Goal: Navigation & Orientation: Find specific page/section

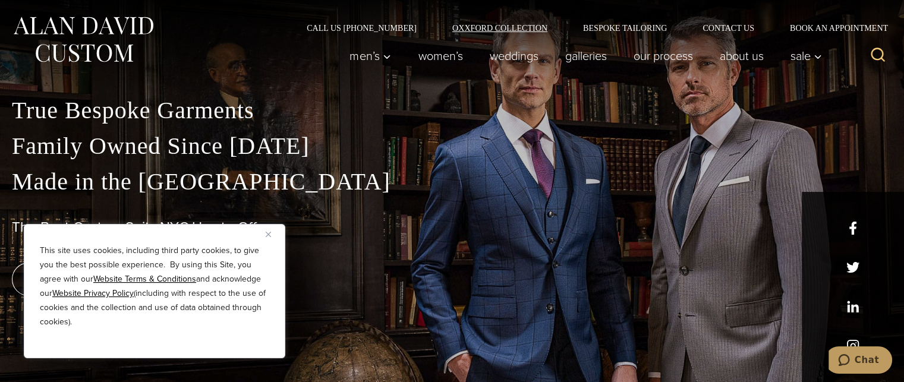
click at [496, 27] on link "Oxxford Collection" at bounding box center [500, 28] width 131 height 8
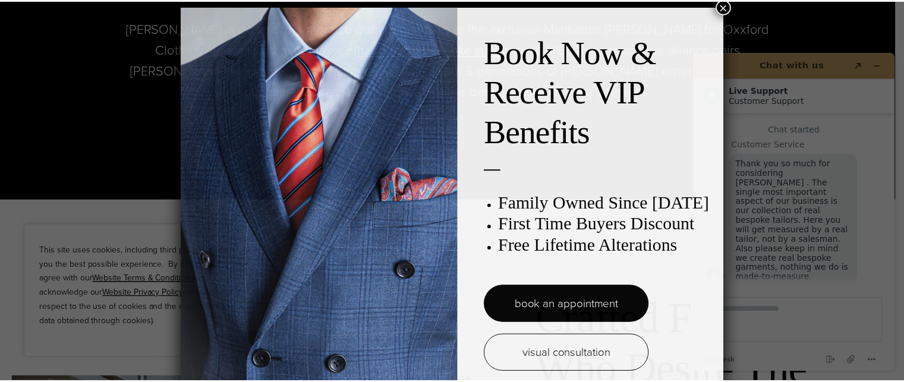
scroll to position [6, 0]
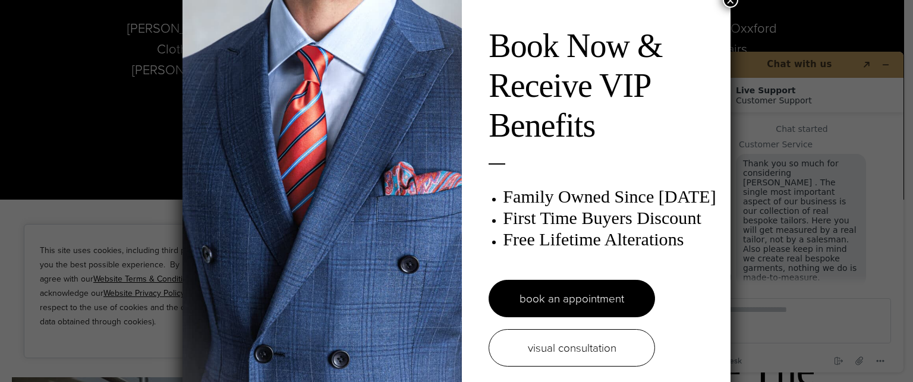
click at [730, 3] on button "×" at bounding box center [730, -1] width 15 height 15
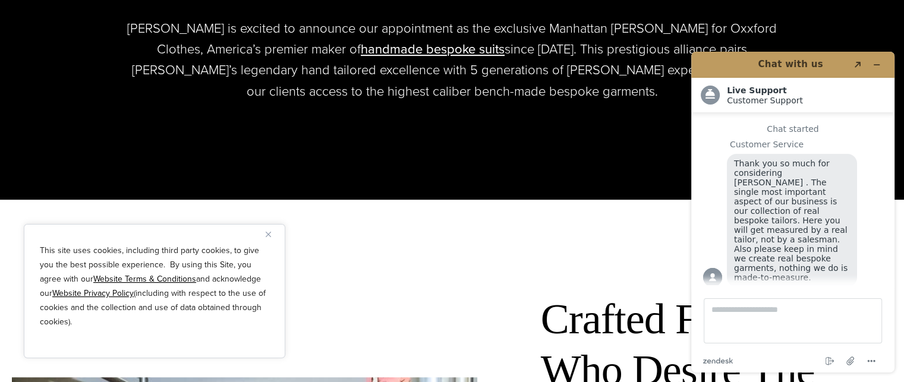
click at [271, 231] on button "Close" at bounding box center [273, 234] width 14 height 14
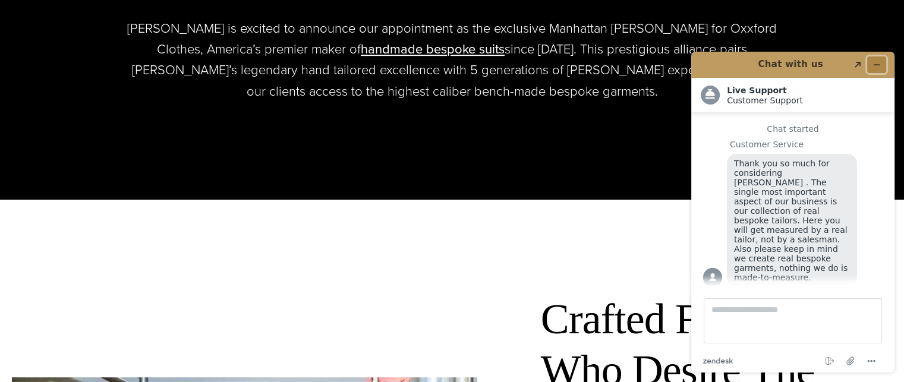
click at [876, 65] on icon "Minimize widget" at bounding box center [877, 65] width 5 height 0
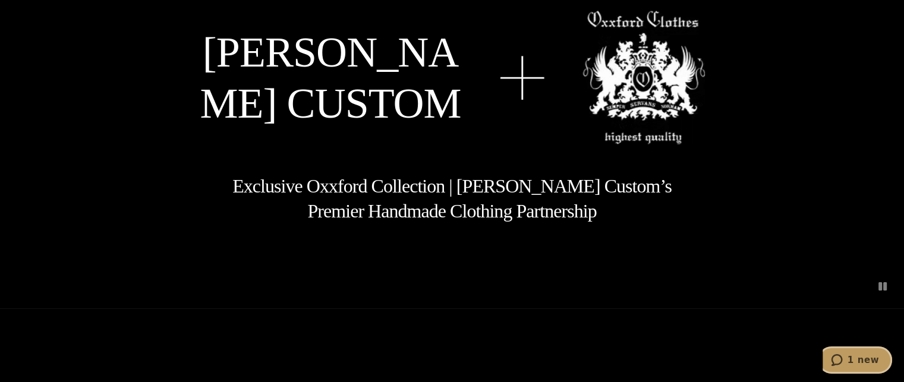
scroll to position [0, 0]
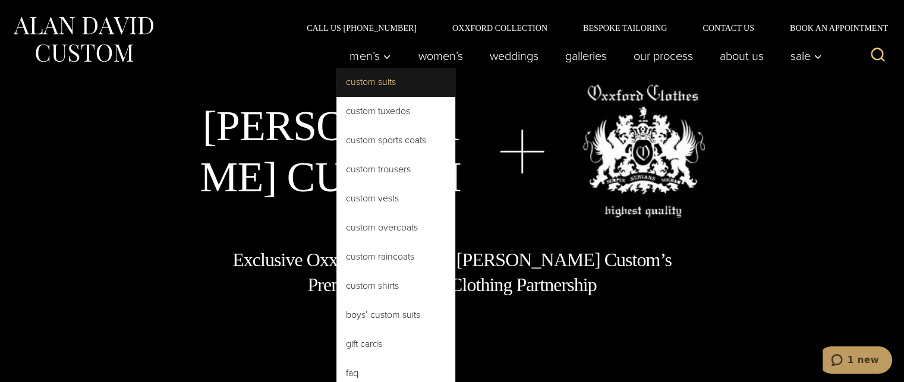
click at [356, 87] on link "Custom Suits" at bounding box center [395, 82] width 119 height 29
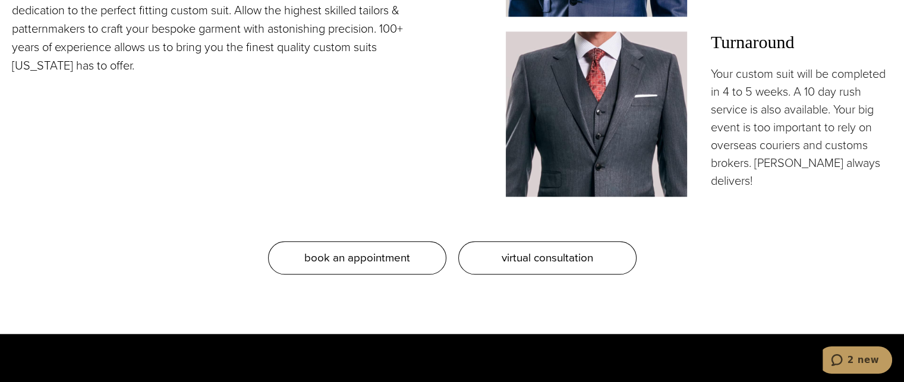
scroll to position [1130, 0]
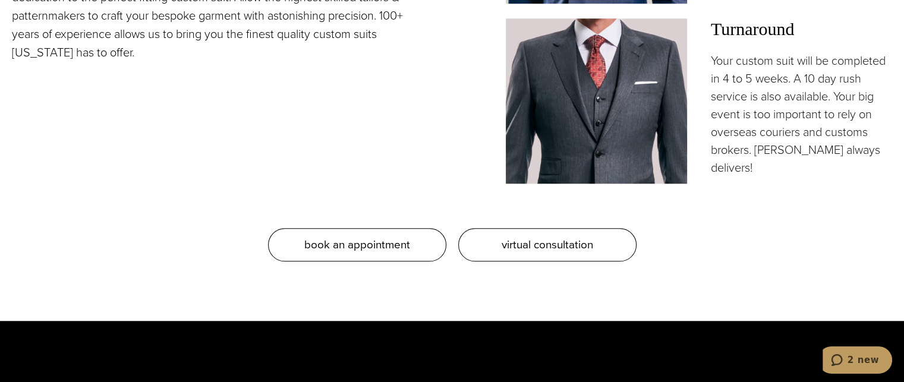
click at [603, 135] on img at bounding box center [596, 100] width 181 height 165
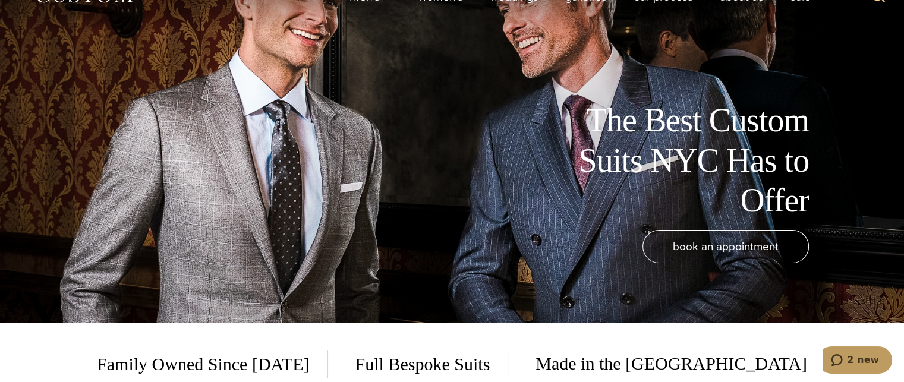
scroll to position [0, 0]
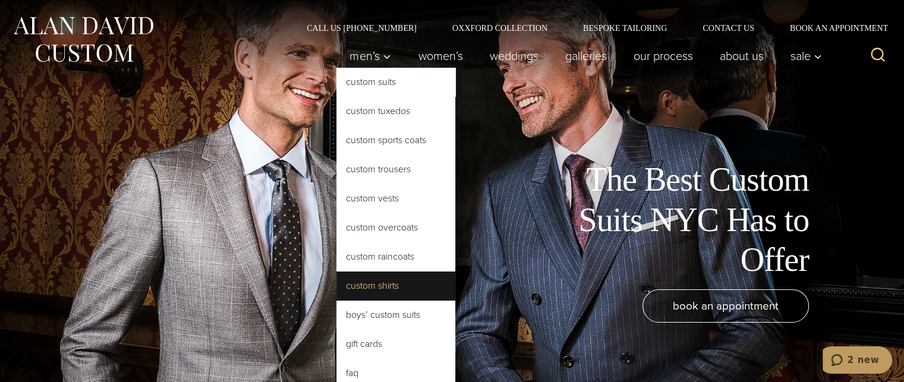
click at [345, 291] on link "Custom Shirts" at bounding box center [395, 286] width 119 height 29
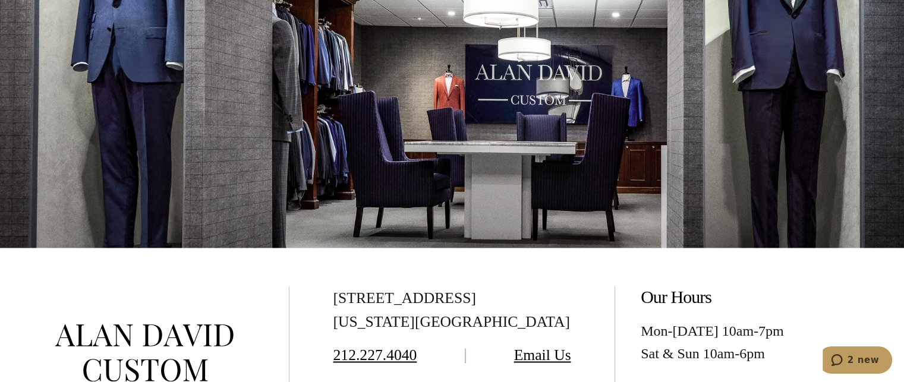
scroll to position [6302, 0]
